Goal: Navigation & Orientation: Find specific page/section

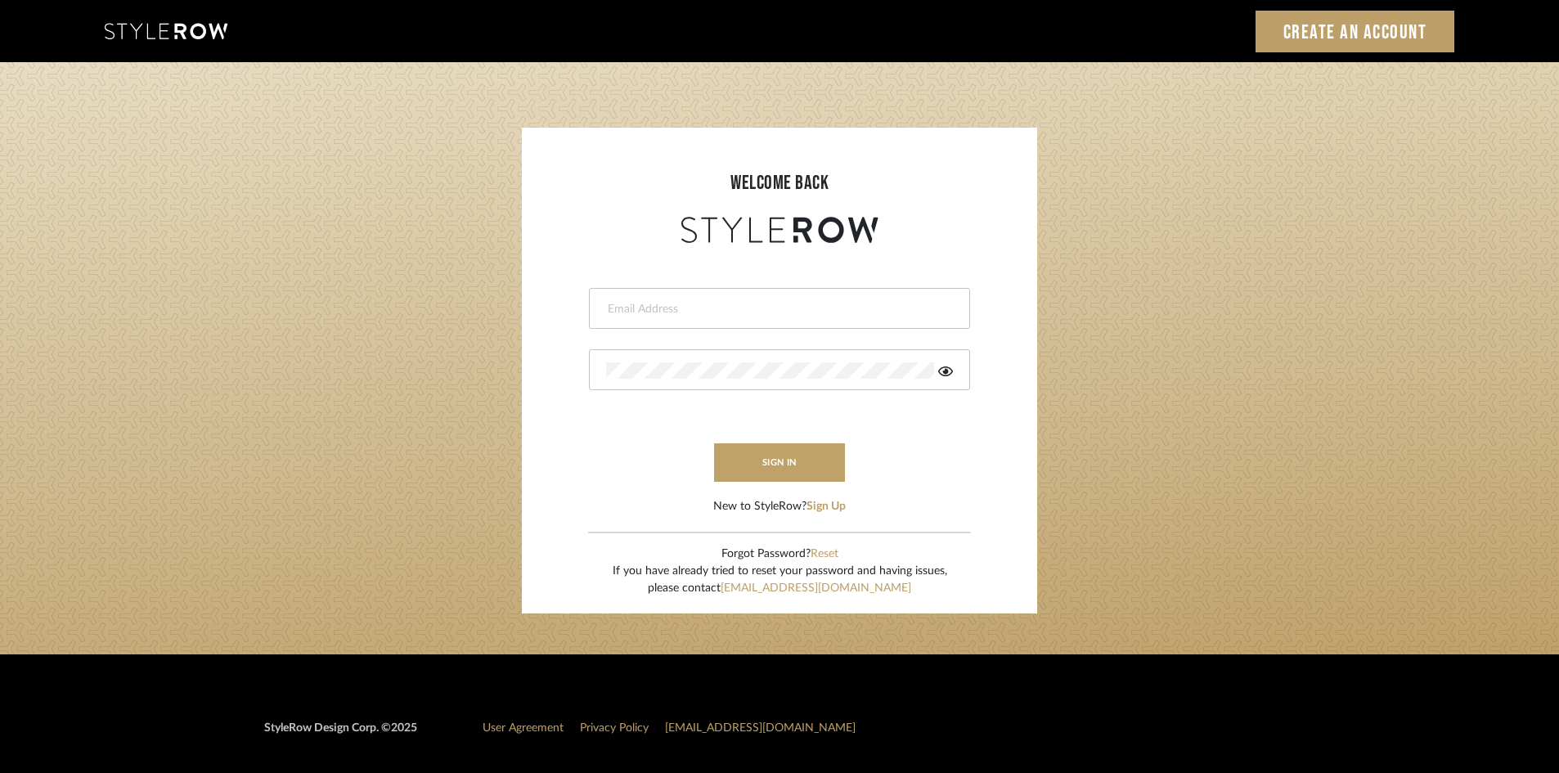
click at [694, 306] on input "email" at bounding box center [777, 309] width 343 height 16
type input "amy.tresbelleinteriors@gmail.com"
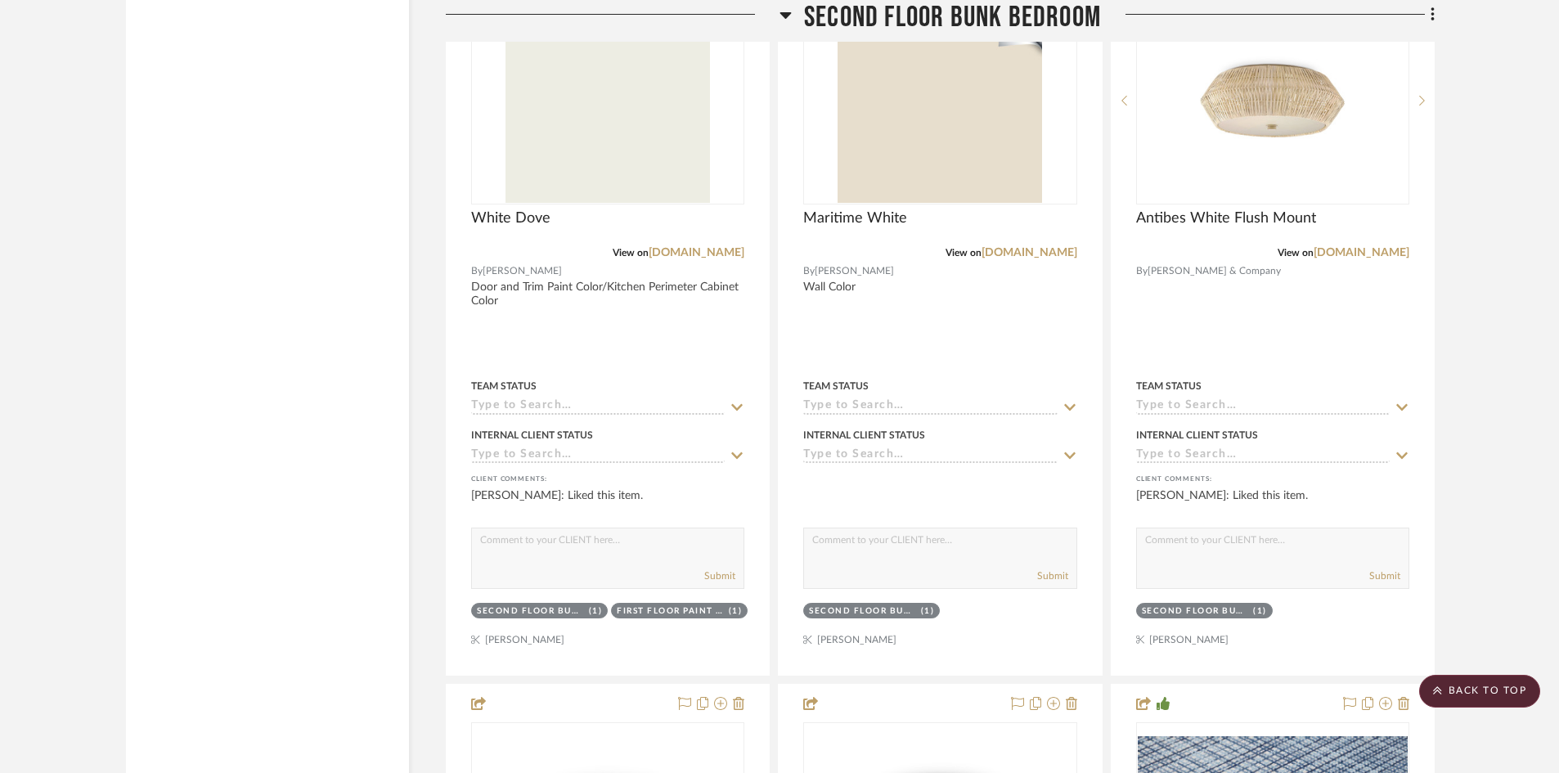
scroll to position [21341, 0]
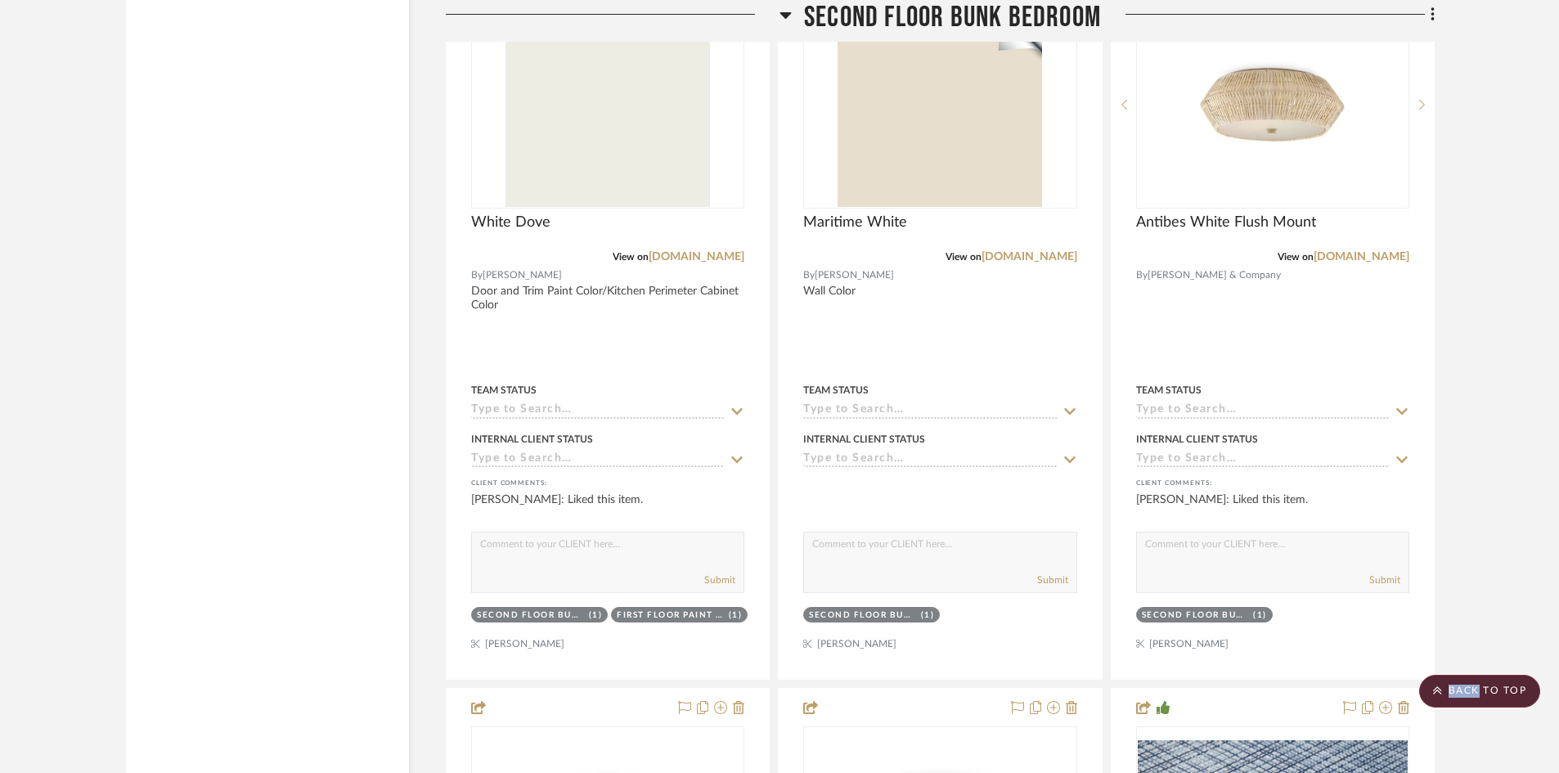
drag, startPoint x: 1480, startPoint y: 695, endPoint x: 1439, endPoint y: 665, distance: 50.9
click at [1480, 694] on scroll-to-top-button "BACK TO TOP" at bounding box center [1479, 691] width 121 height 33
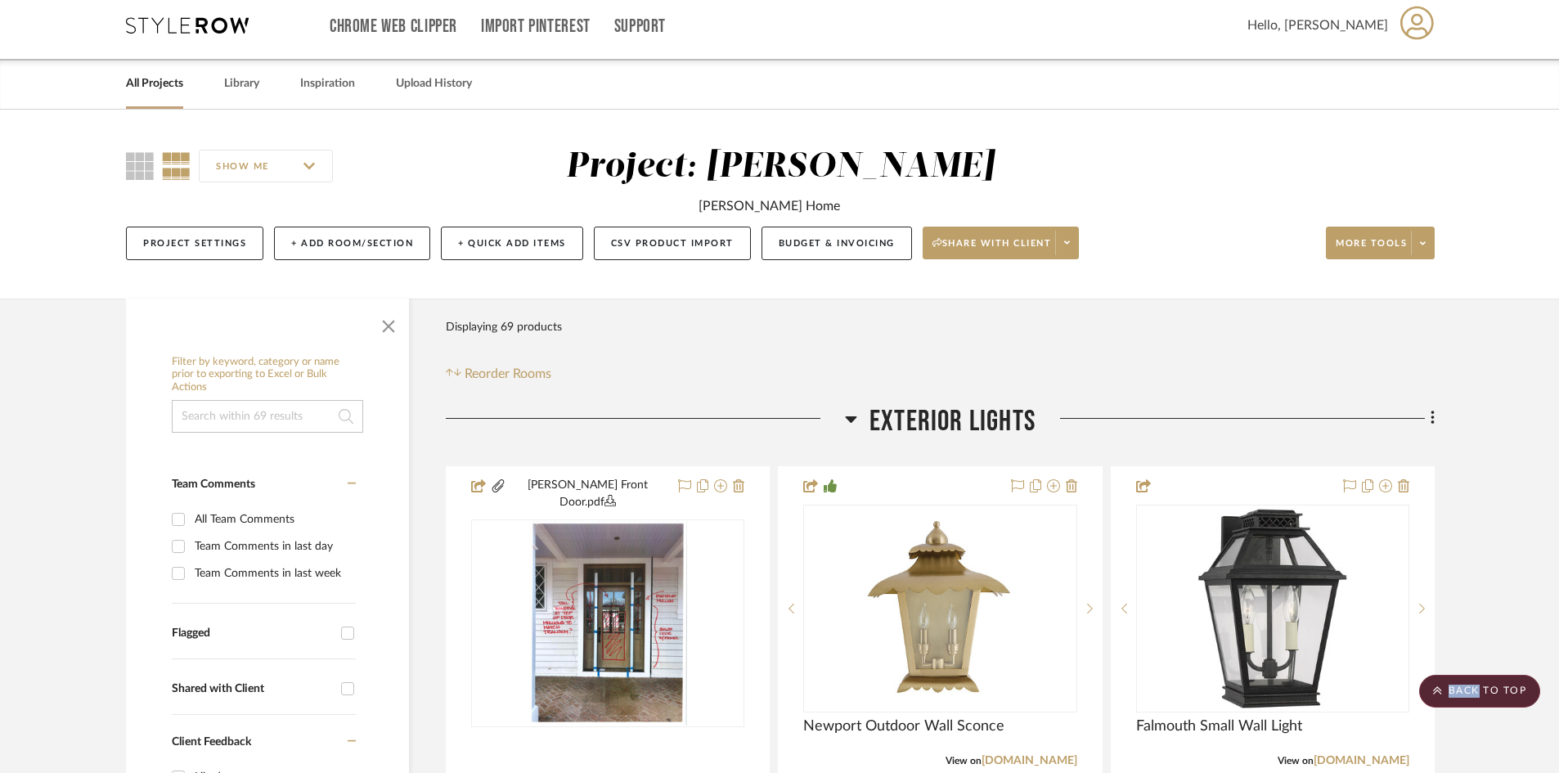
scroll to position [0, 0]
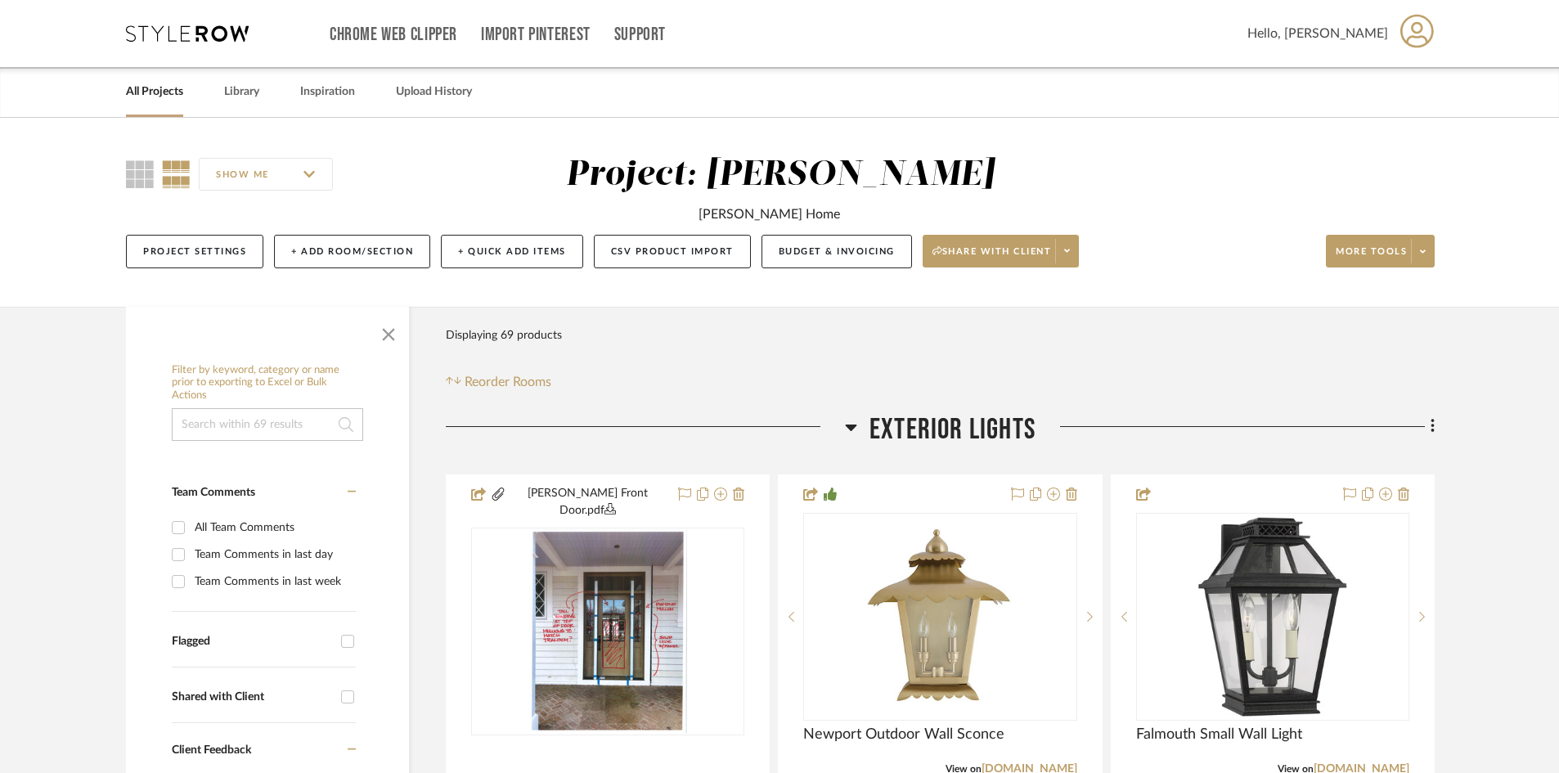
click at [152, 90] on link "All Projects" at bounding box center [154, 92] width 57 height 22
